Goal: Navigation & Orientation: Go to known website

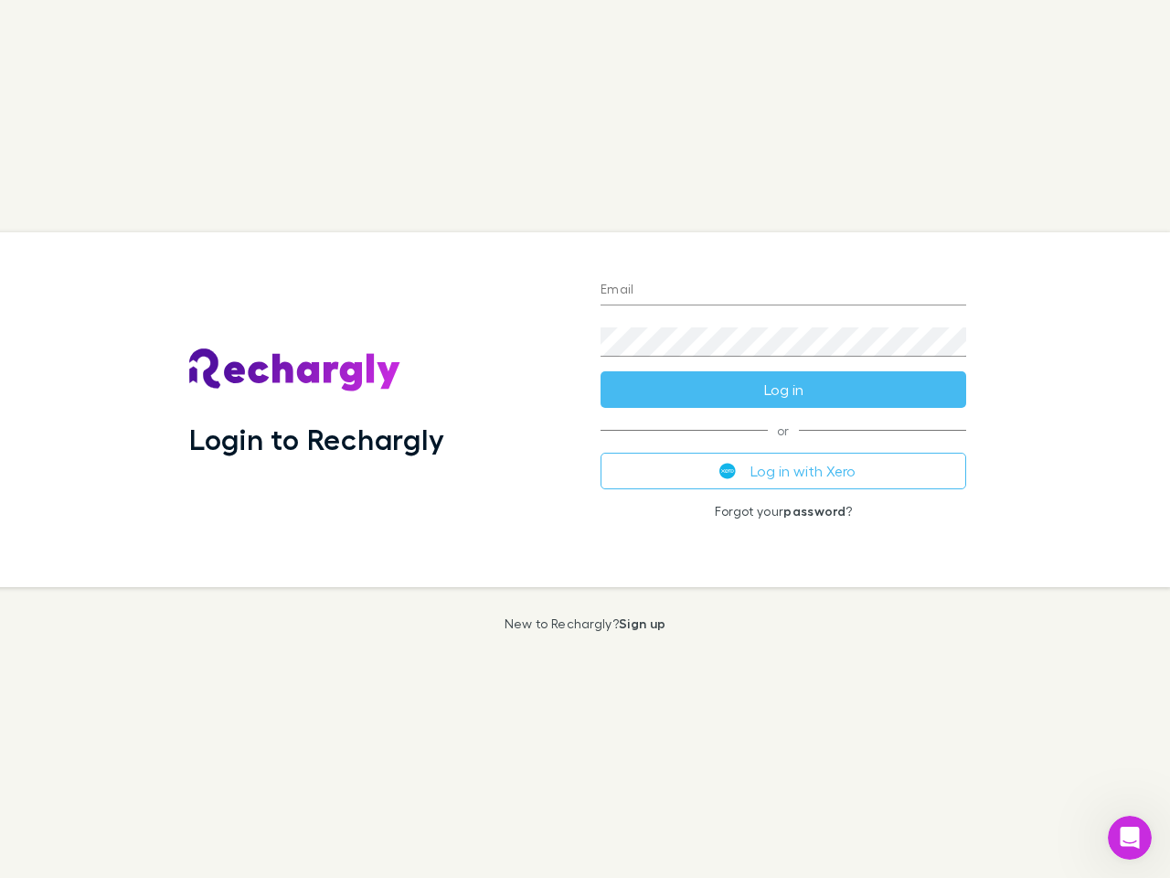
click at [585, 439] on div "Login to Rechargly" at bounding box center [380, 409] width 411 height 355
click at [784, 291] on input "Email" at bounding box center [784, 290] width 366 height 29
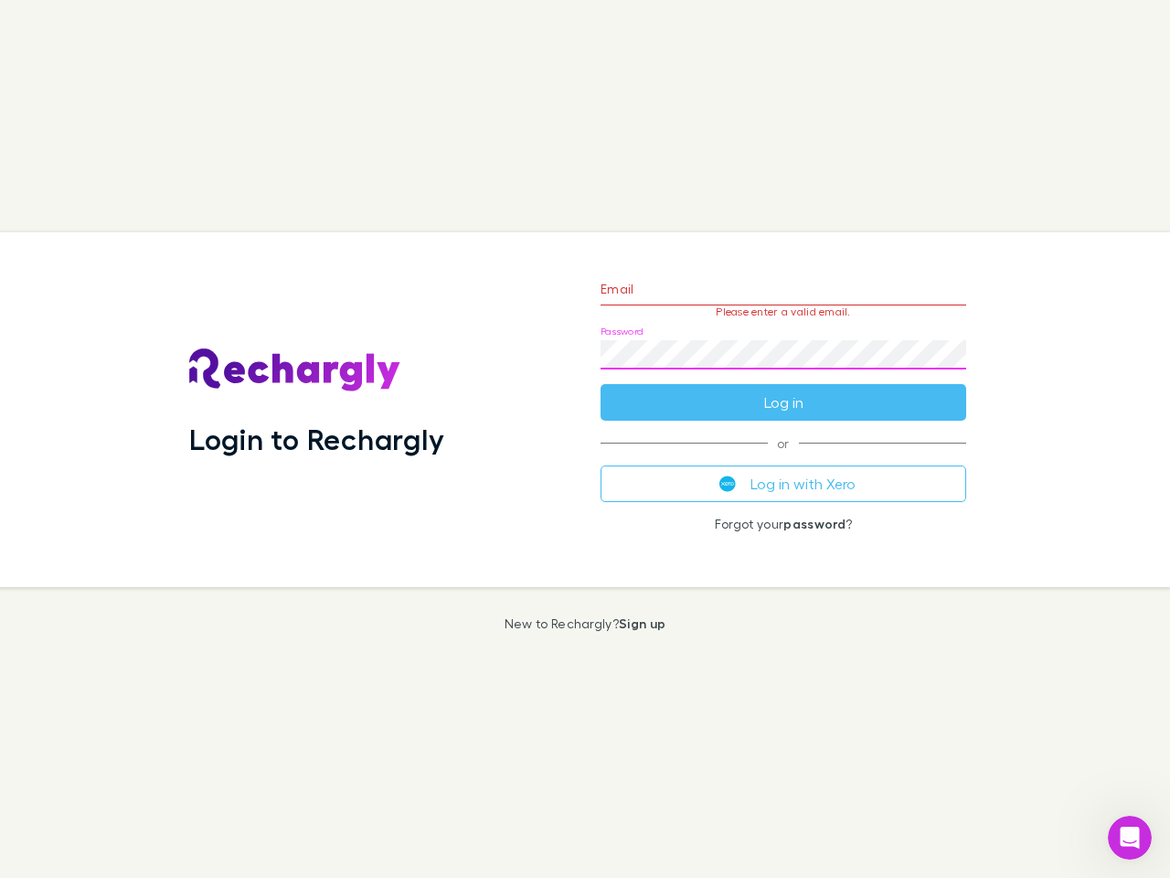
click at [784, 389] on form "Email Please enter a valid email. Password Log in" at bounding box center [784, 340] width 366 height 159
click at [784, 471] on div "Email Please enter a valid email. Password Log in or Log in with Xero Forgot yo…" at bounding box center [783, 409] width 395 height 355
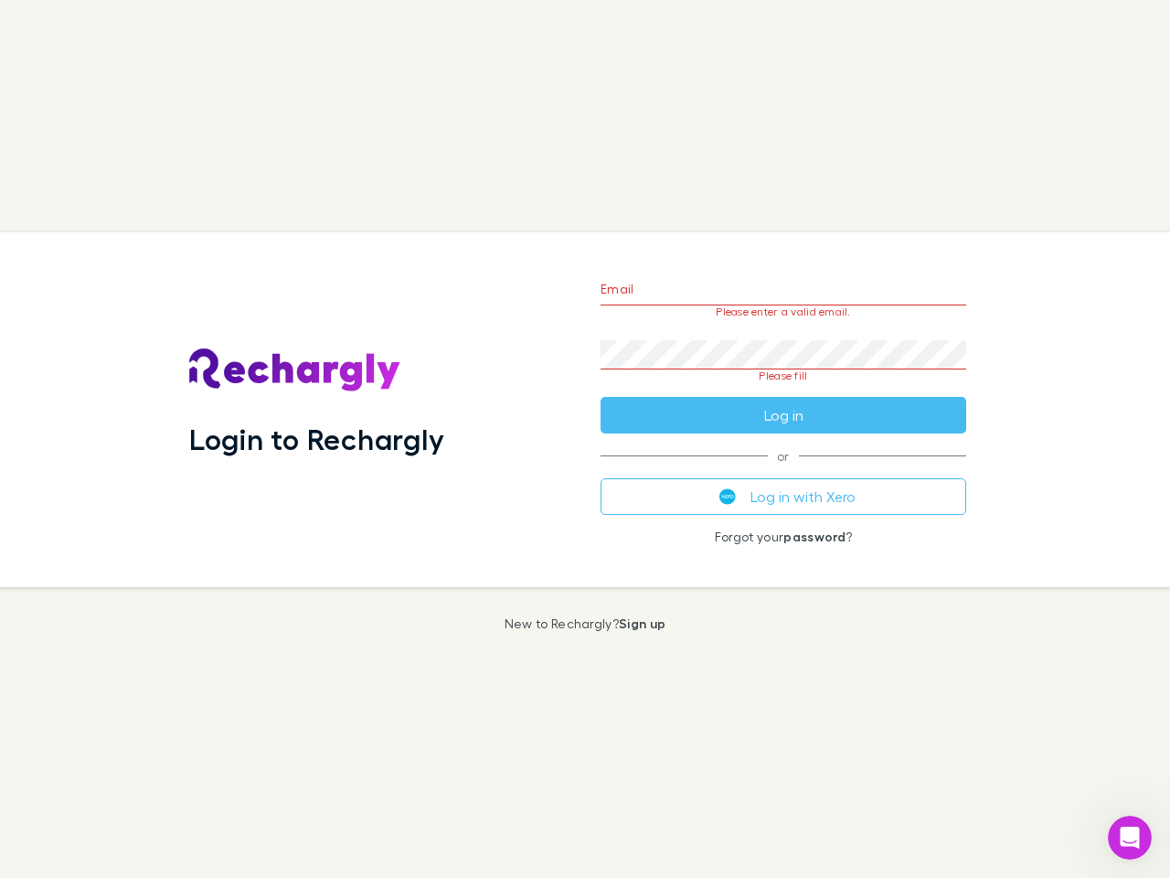
click at [1130, 837] on icon "Open Intercom Messenger" at bounding box center [1130, 838] width 30 height 30
